Goal: Use online tool/utility: Use online tool/utility

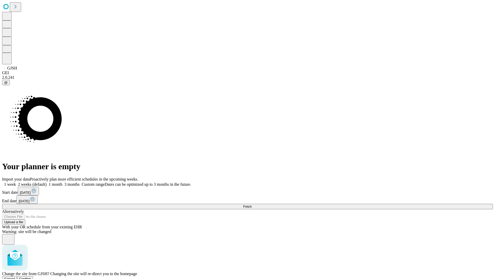
click at [31, 277] on span "Confirm" at bounding box center [25, 279] width 12 height 4
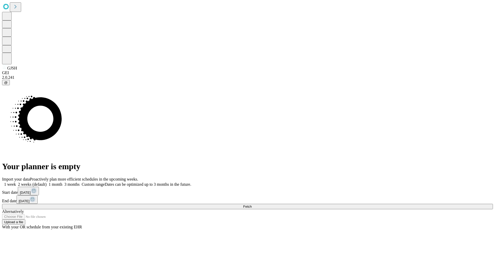
click at [62, 182] on label "1 month" at bounding box center [55, 184] width 16 height 4
click at [252, 204] on span "Fetch" at bounding box center [247, 206] width 9 height 4
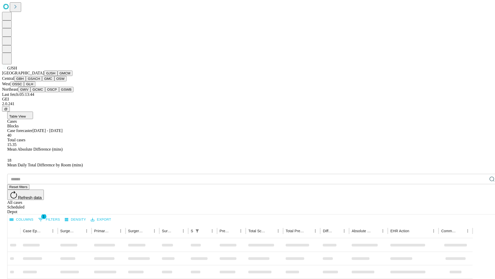
click at [58, 76] on button "GMCM" at bounding box center [65, 72] width 15 height 5
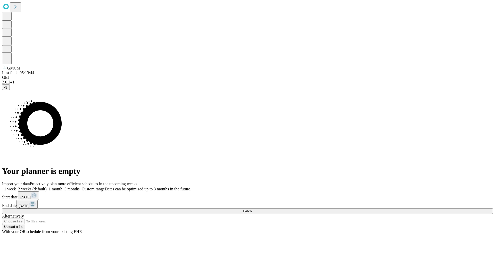
click at [62, 187] on label "1 month" at bounding box center [55, 189] width 16 height 4
click at [252, 209] on span "Fetch" at bounding box center [247, 211] width 9 height 4
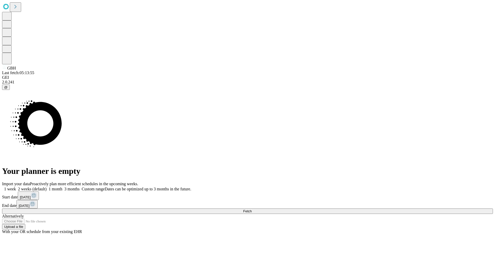
click at [62, 187] on label "1 month" at bounding box center [55, 189] width 16 height 4
click at [252, 209] on span "Fetch" at bounding box center [247, 211] width 9 height 4
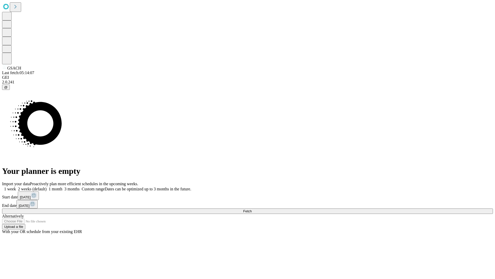
click at [62, 187] on label "1 month" at bounding box center [55, 189] width 16 height 4
click at [252, 209] on span "Fetch" at bounding box center [247, 211] width 9 height 4
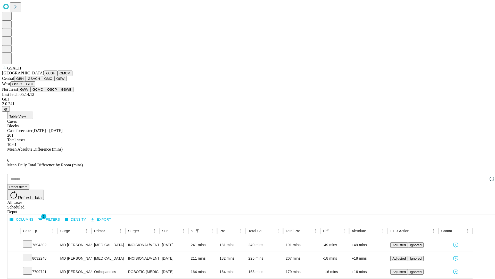
click at [42, 81] on button "GMC" at bounding box center [48, 78] width 12 height 5
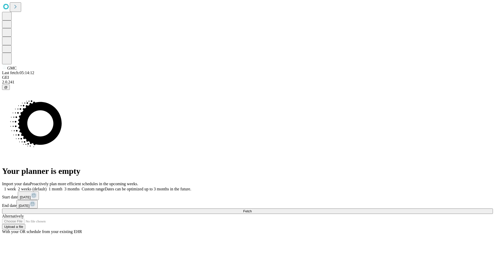
click at [62, 187] on label "1 month" at bounding box center [55, 189] width 16 height 4
click at [252, 209] on span "Fetch" at bounding box center [247, 211] width 9 height 4
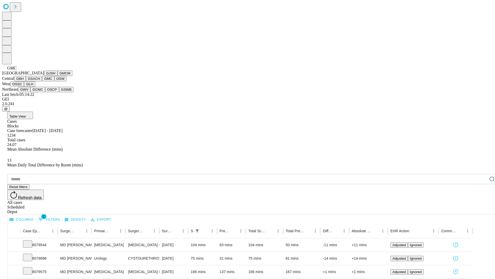
click at [54, 81] on button "OSW" at bounding box center [60, 78] width 12 height 5
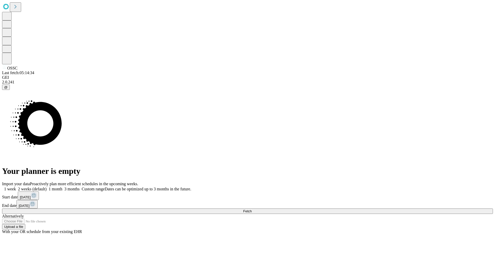
click at [62, 187] on label "1 month" at bounding box center [55, 189] width 16 height 4
click at [252, 209] on span "Fetch" at bounding box center [247, 211] width 9 height 4
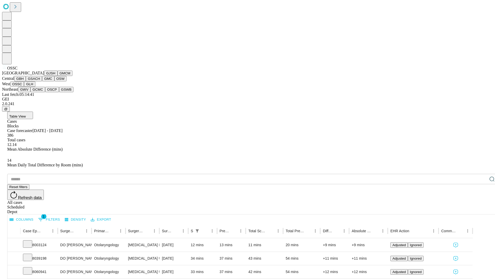
click at [35, 87] on button "GLH" at bounding box center [29, 83] width 11 height 5
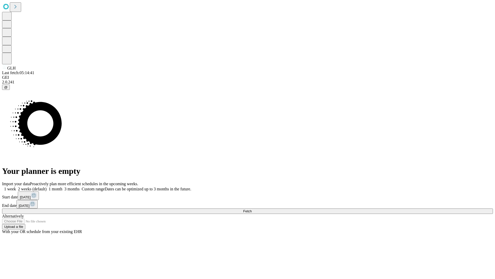
click at [62, 187] on label "1 month" at bounding box center [55, 189] width 16 height 4
click at [252, 209] on span "Fetch" at bounding box center [247, 211] width 9 height 4
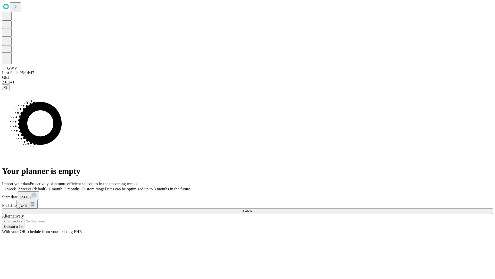
click at [252, 209] on span "Fetch" at bounding box center [247, 211] width 9 height 4
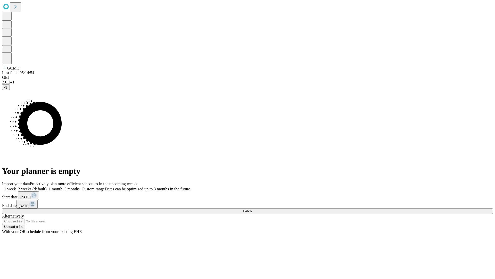
click at [62, 187] on label "1 month" at bounding box center [55, 189] width 16 height 4
click at [252, 209] on span "Fetch" at bounding box center [247, 211] width 9 height 4
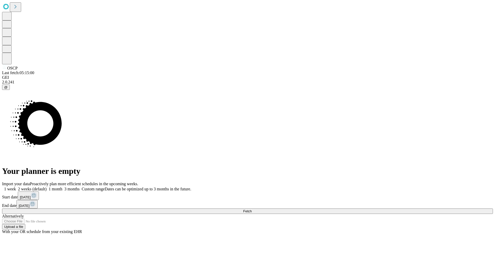
click at [252, 209] on span "Fetch" at bounding box center [247, 211] width 9 height 4
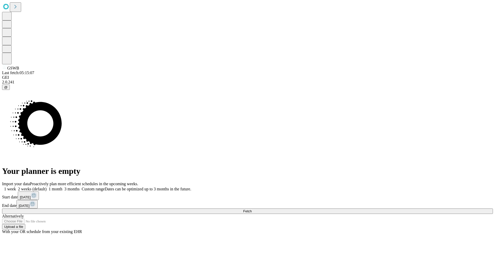
click at [62, 187] on label "1 month" at bounding box center [55, 189] width 16 height 4
click at [252, 209] on span "Fetch" at bounding box center [247, 211] width 9 height 4
